Goal: Information Seeking & Learning: Understand process/instructions

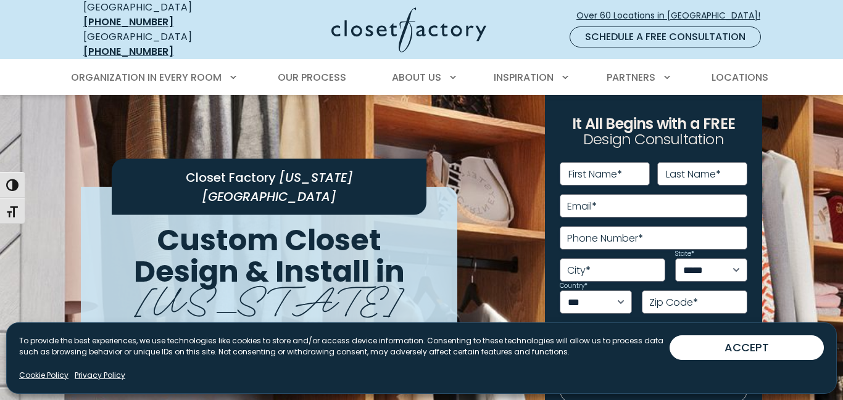
scroll to position [29, 0]
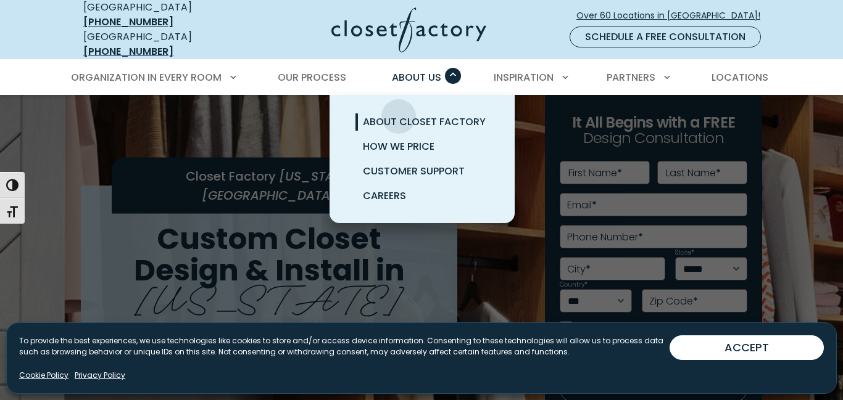
click at [399, 115] on span "About Closet Factory" at bounding box center [424, 122] width 123 height 14
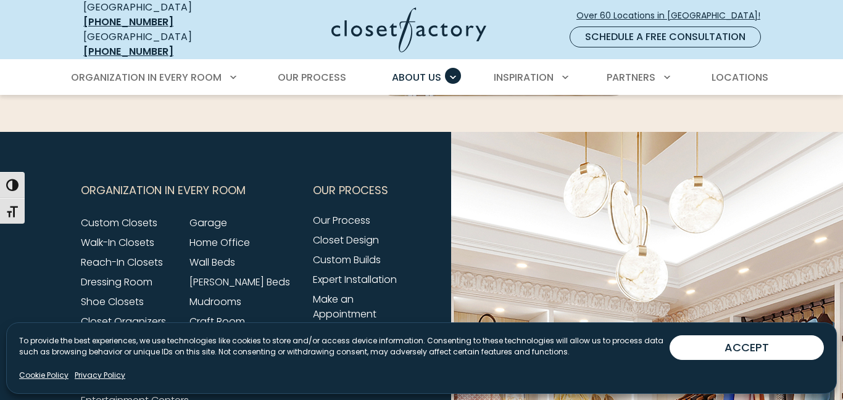
scroll to position [3054, 0]
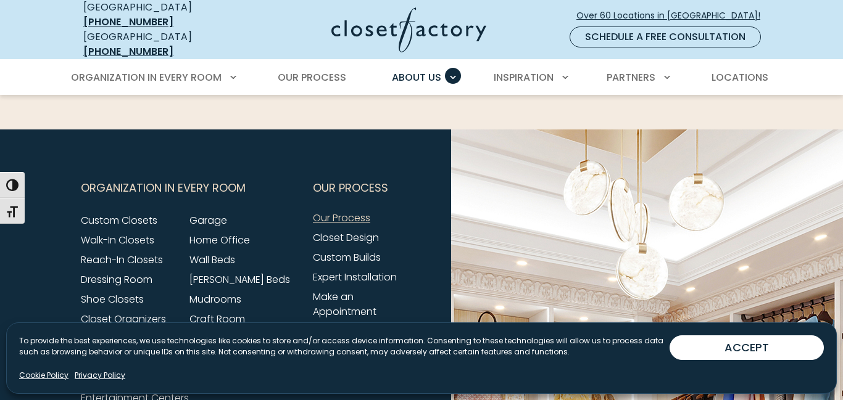
click at [347, 211] on link "Our Process" at bounding box center [341, 218] width 57 height 14
